Goal: Task Accomplishment & Management: Use online tool/utility

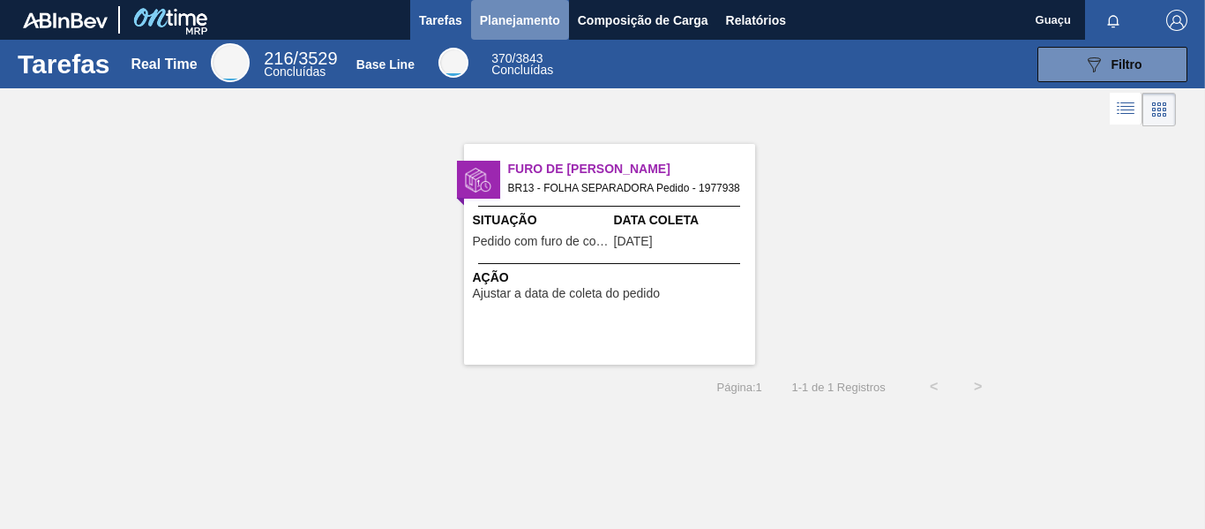
click at [513, 15] on span "Planejamento" at bounding box center [520, 20] width 80 height 21
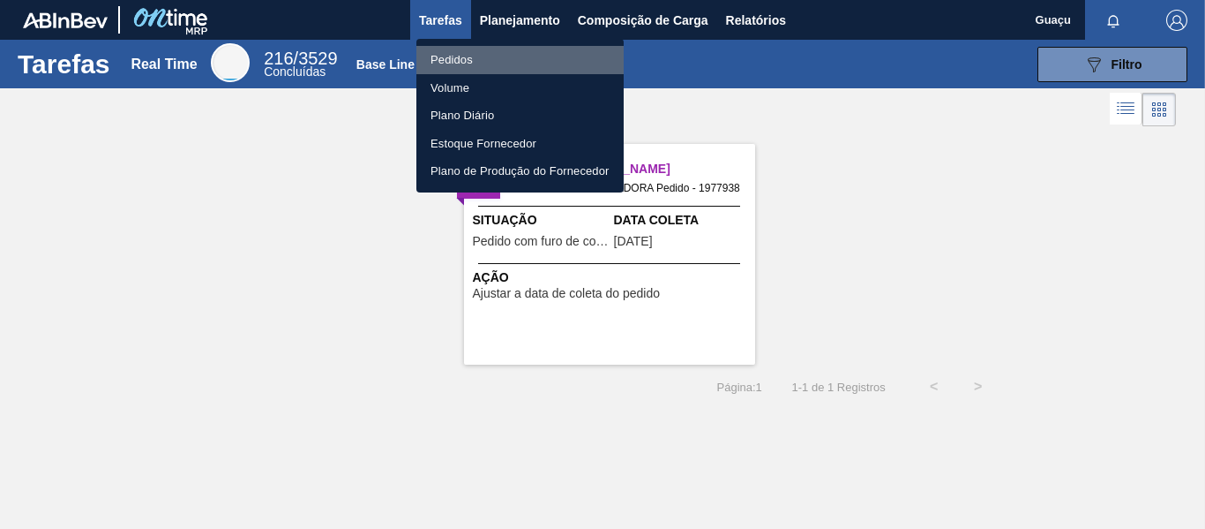
click at [443, 55] on li "Pedidos" at bounding box center [519, 60] width 207 height 28
